Goal: Navigation & Orientation: Find specific page/section

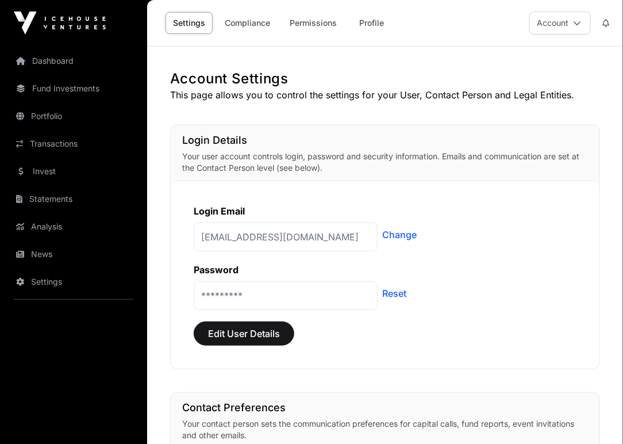
click at [76, 172] on link "Invest" at bounding box center [73, 171] width 129 height 25
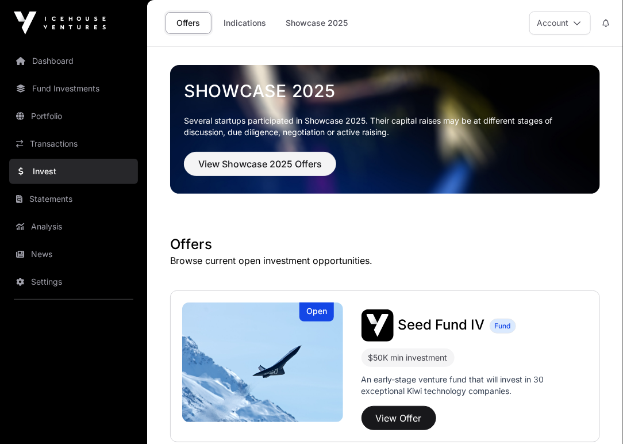
click at [44, 113] on link "Portfolio" at bounding box center [73, 115] width 129 height 25
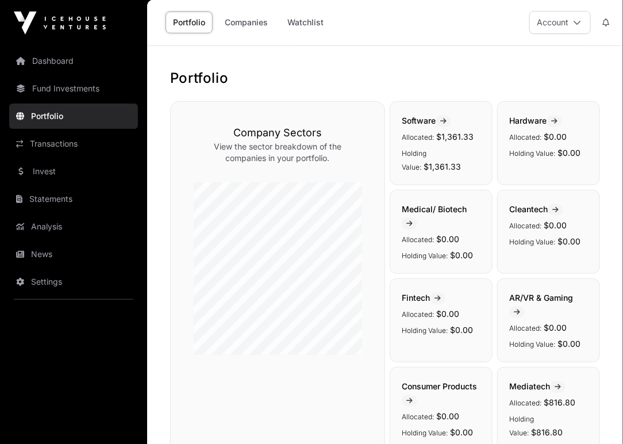
scroll to position [395, 0]
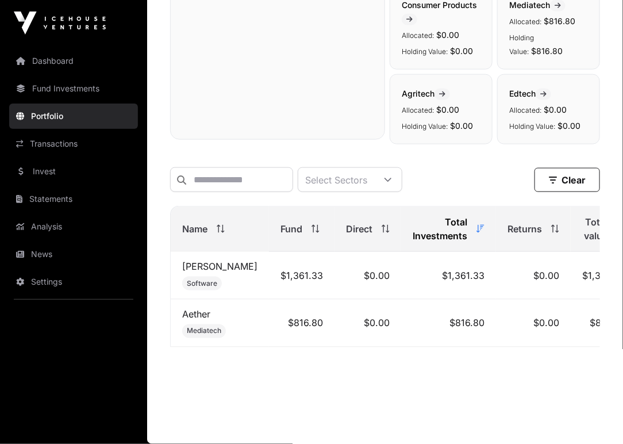
click at [61, 61] on link "Dashboard" at bounding box center [73, 60] width 129 height 25
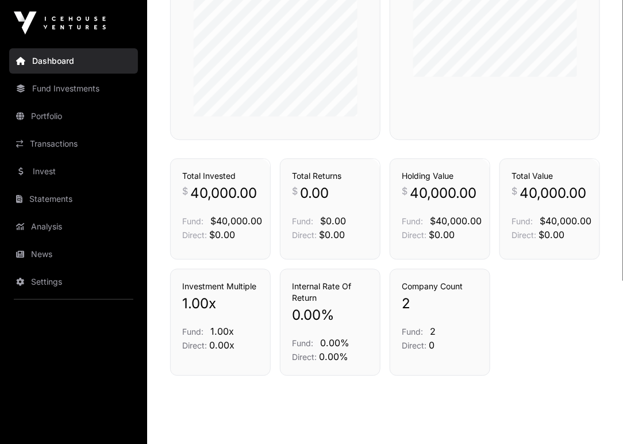
scroll to position [768, 0]
